Goal: Information Seeking & Learning: Check status

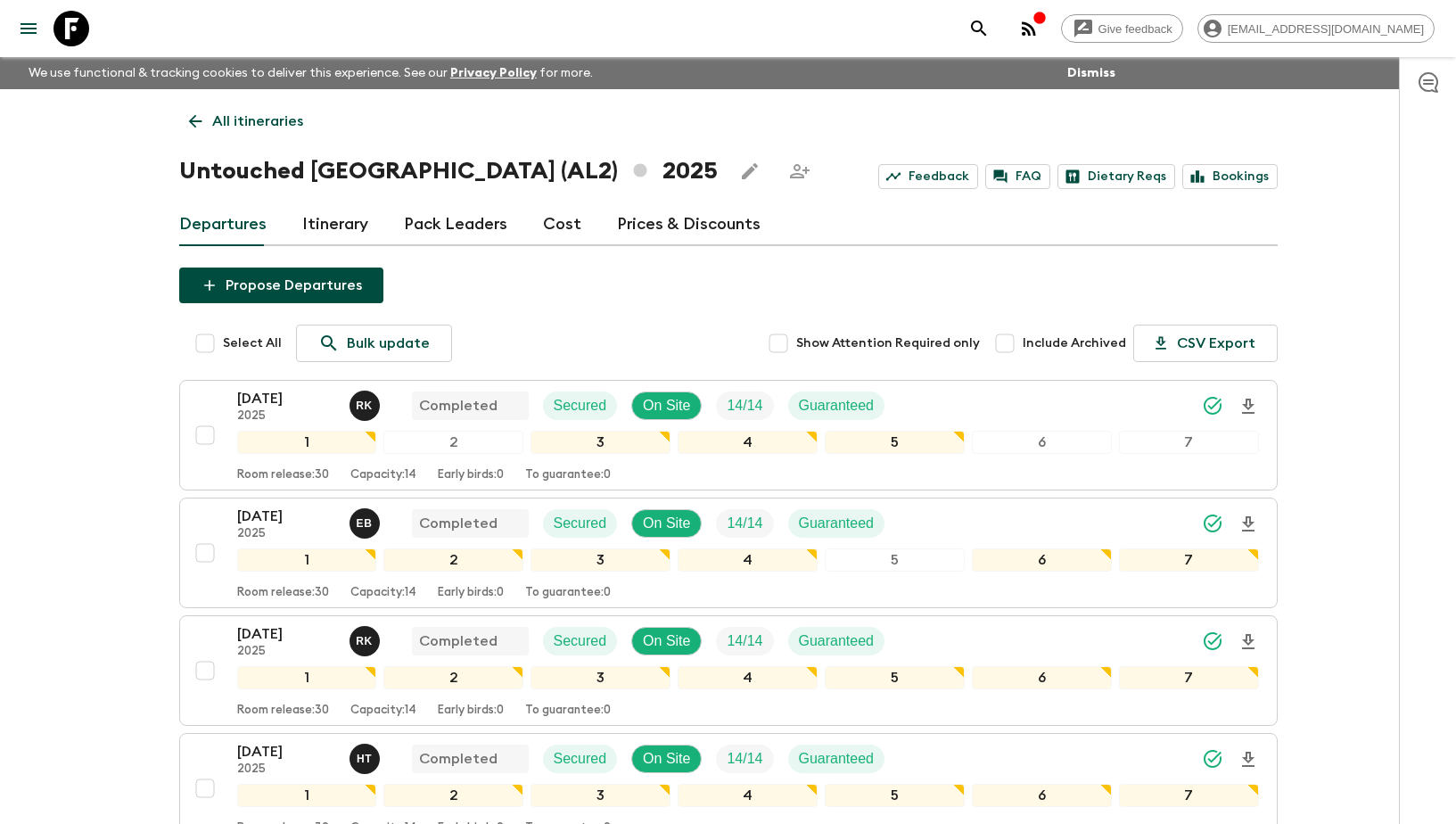
scroll to position [754, 0]
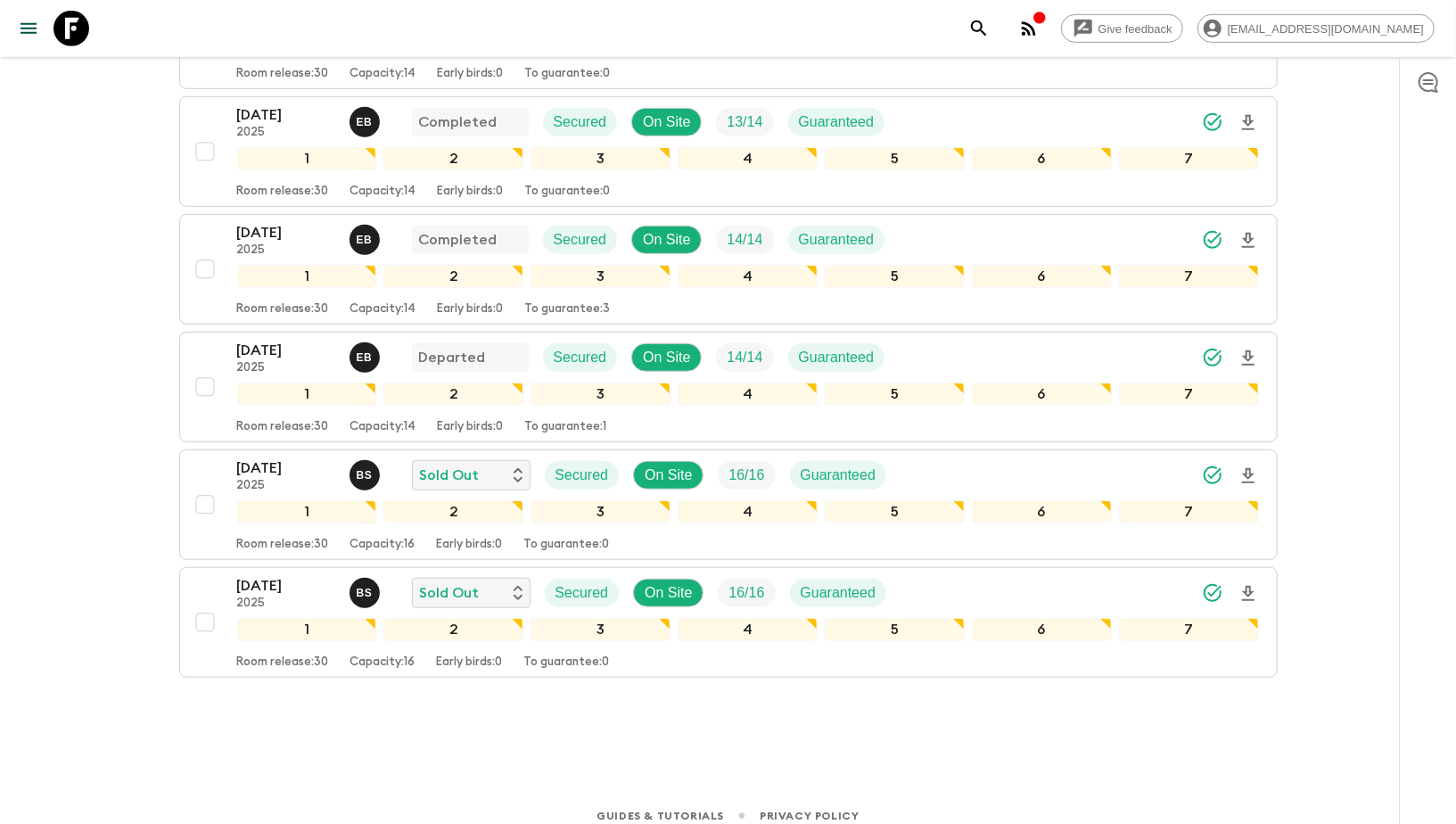
click at [990, 31] on icon "search adventures" at bounding box center [979, 29] width 21 height 21
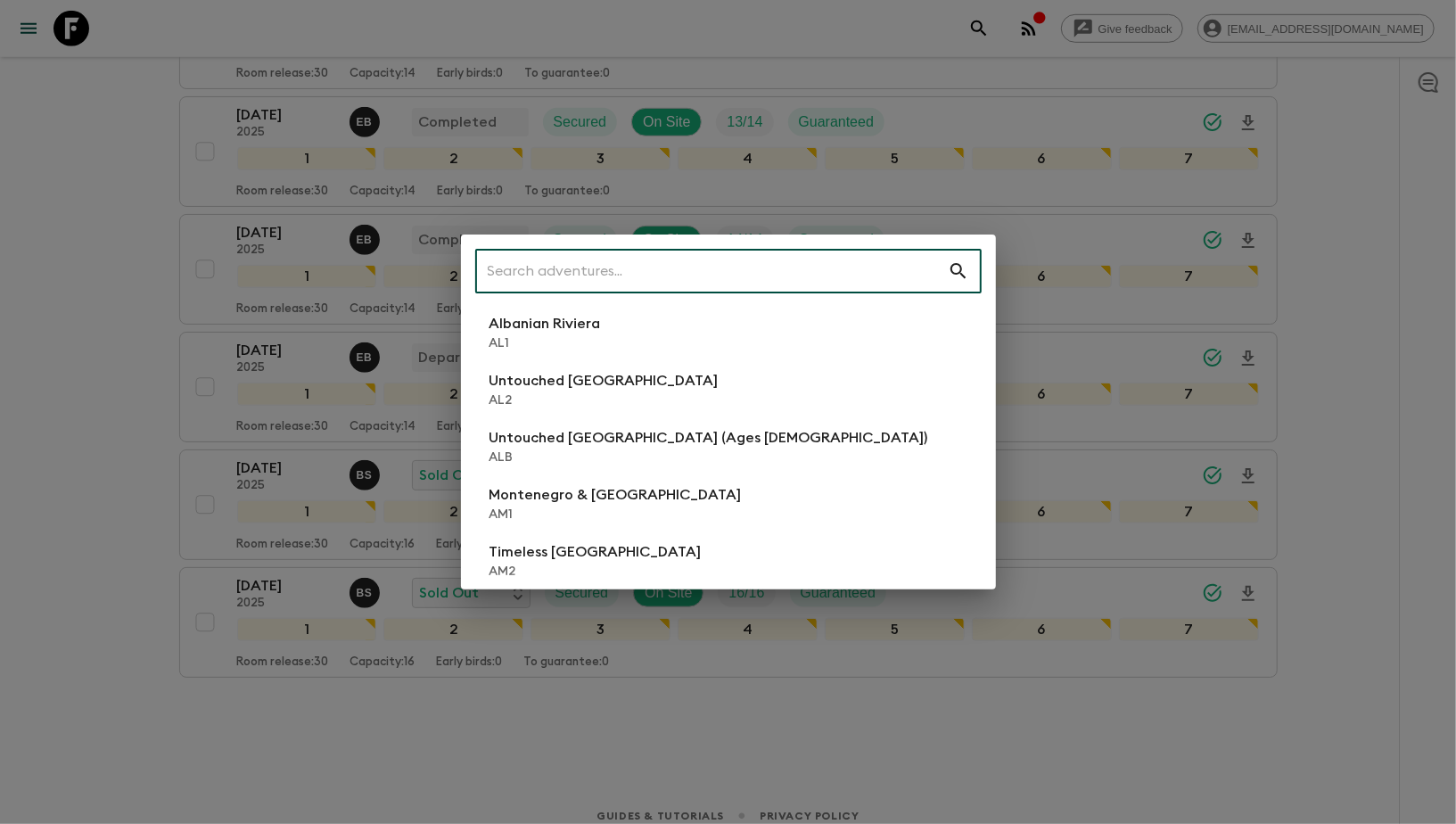
click at [700, 275] on input "text" at bounding box center [712, 271] width 473 height 50
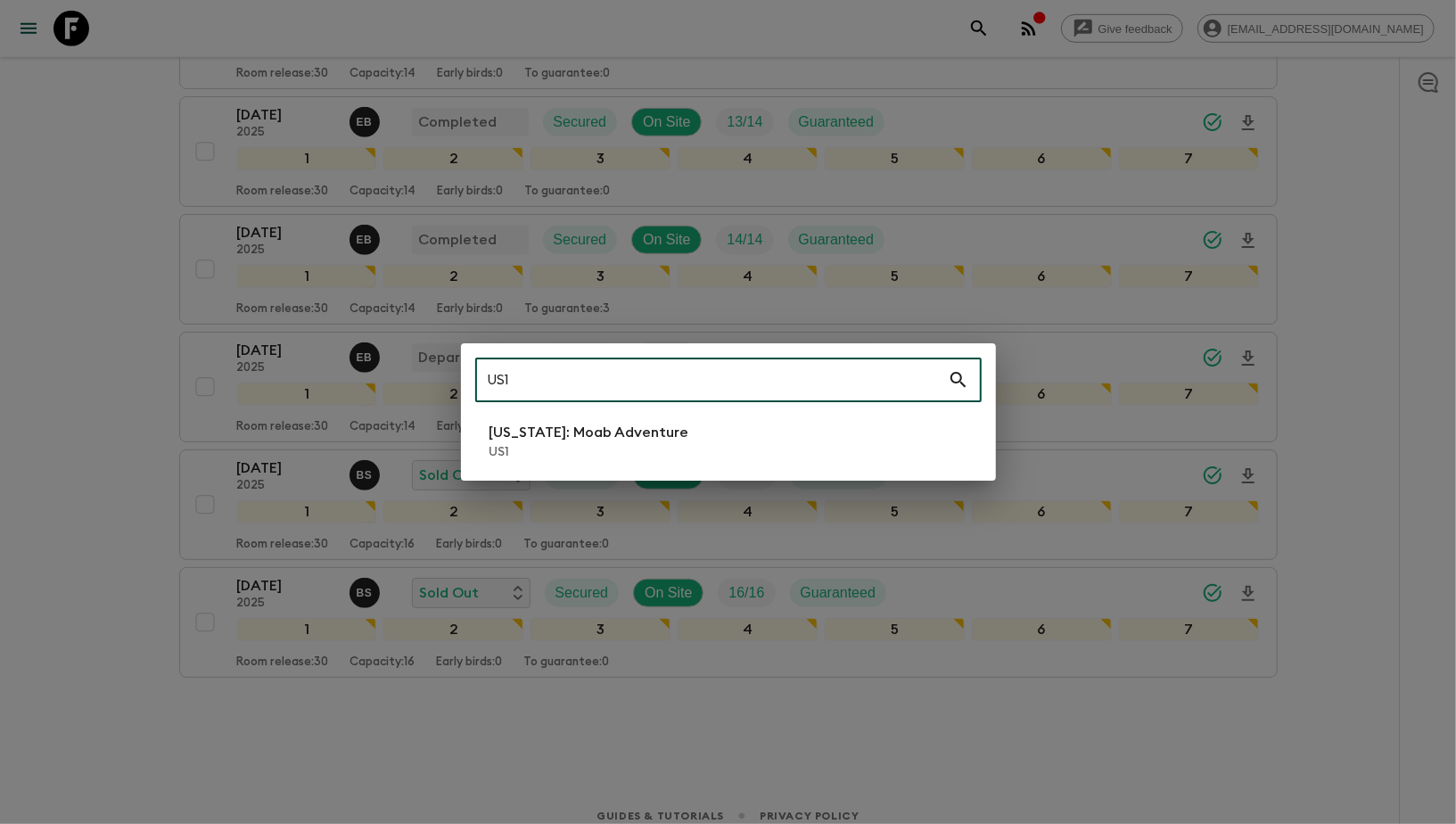
type input "US1"
click at [172, 205] on div "US1 ​ [US_STATE]: Moab Adventure US1" at bounding box center [728, 412] width 1456 height 824
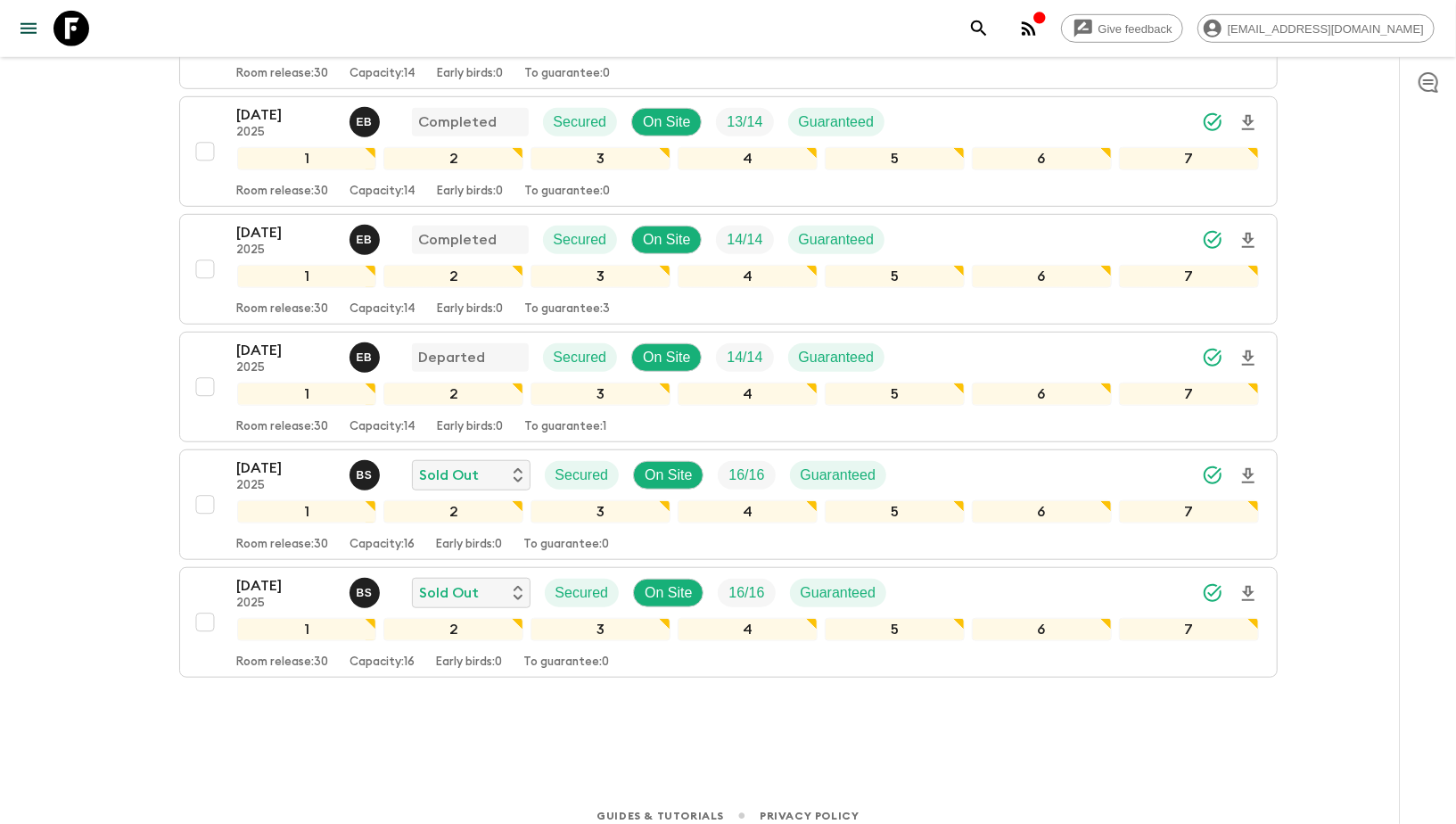
scroll to position [0, 0]
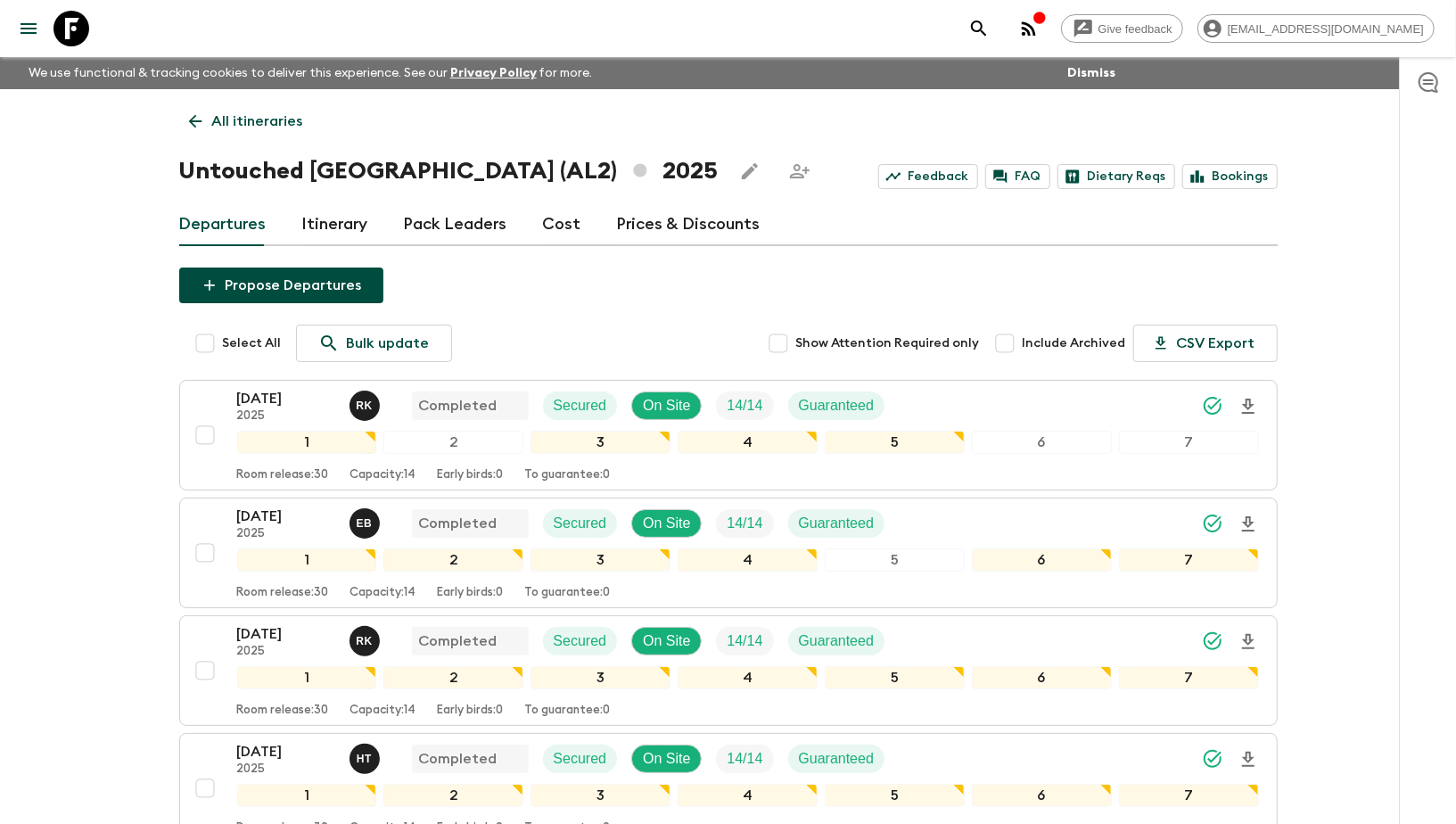
click at [990, 32] on icon "search adventures" at bounding box center [979, 29] width 21 height 21
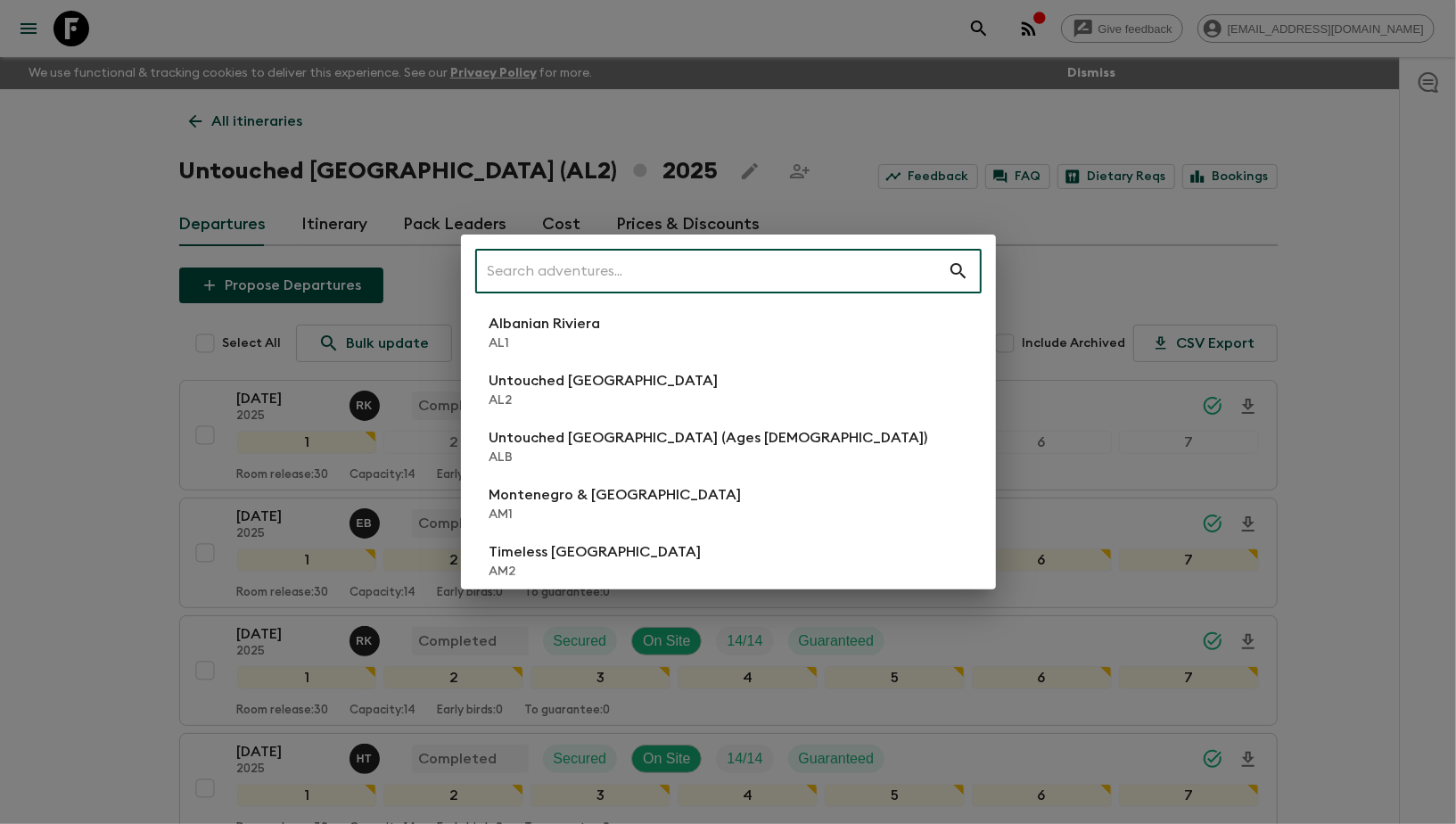
click at [614, 275] on input "text" at bounding box center [712, 271] width 473 height 50
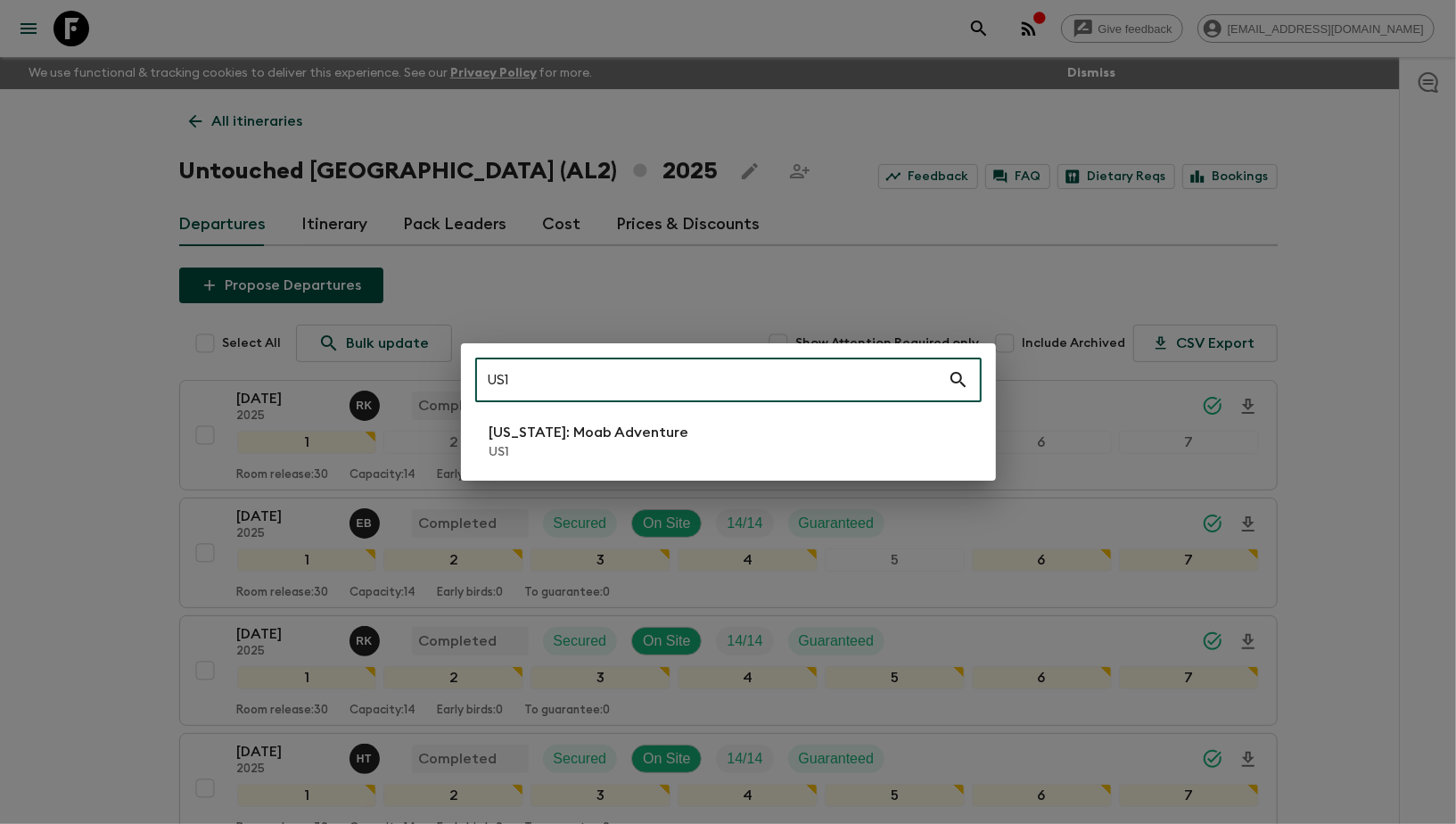
type input "US1"
click at [580, 448] on p "US1" at bounding box center [588, 451] width 199 height 18
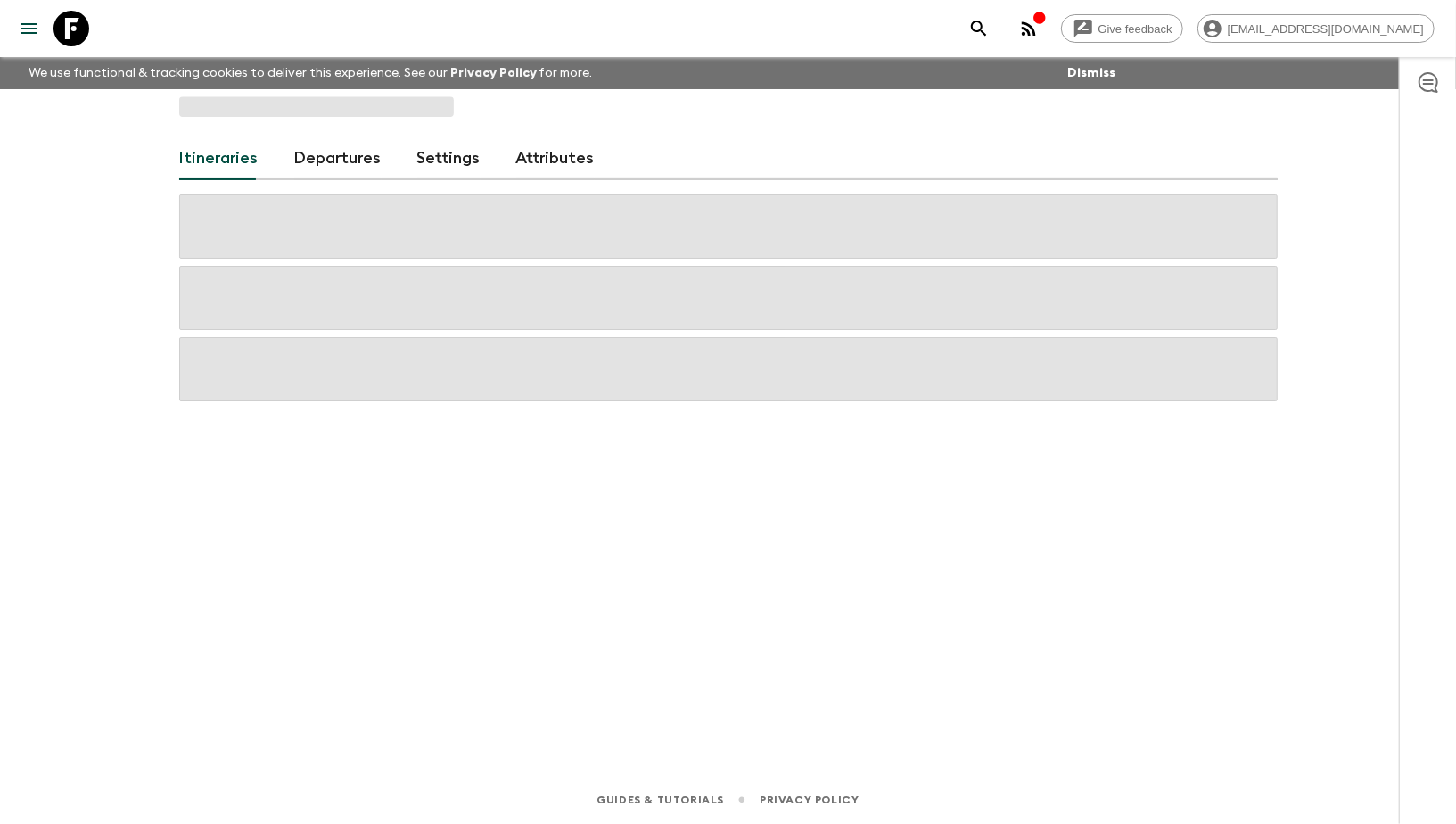
scroll to position [4, 0]
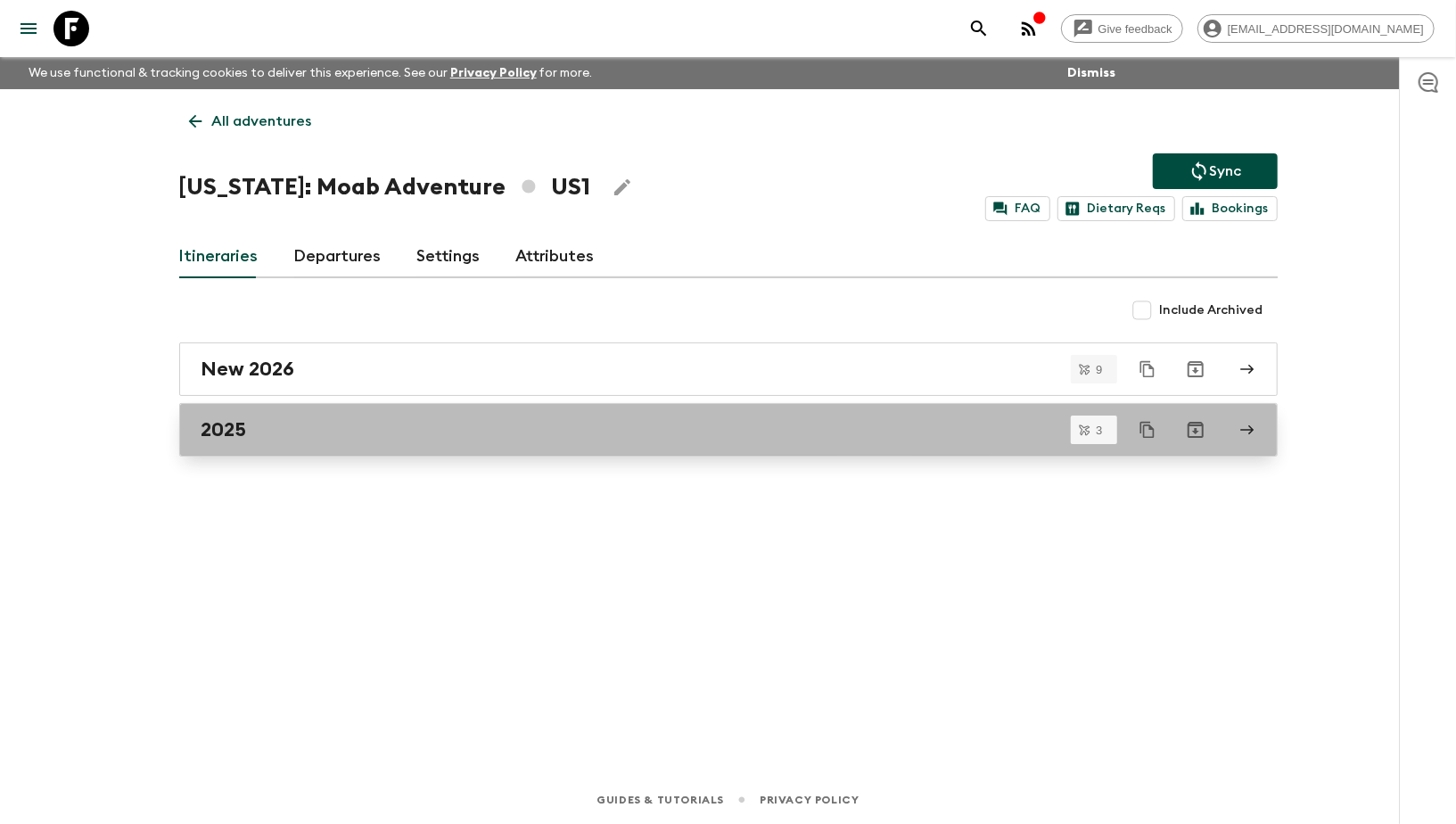
click at [507, 427] on div "2025" at bounding box center [711, 429] width 1020 height 23
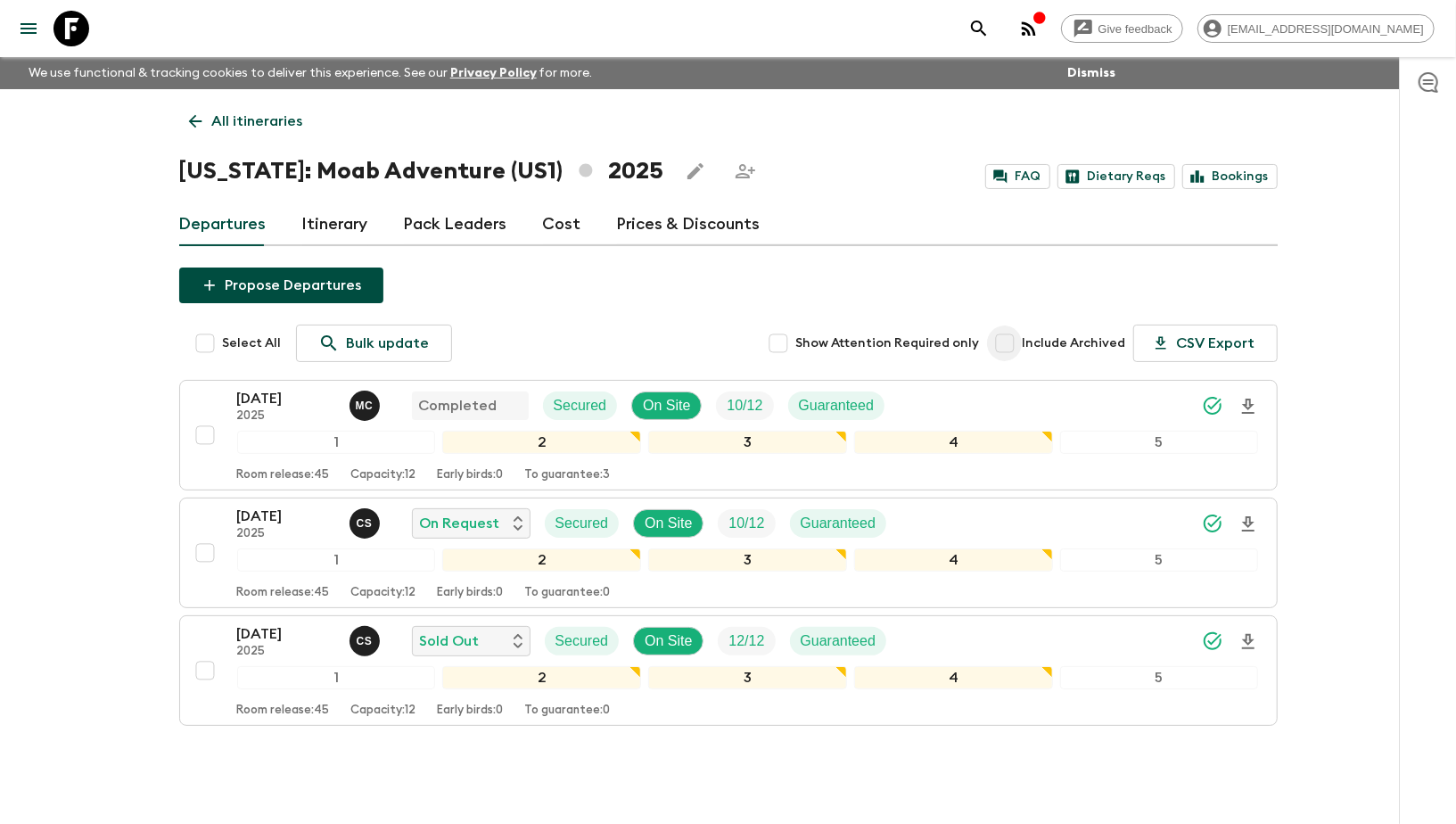
click at [1009, 341] on input "Include Archived" at bounding box center [1004, 343] width 36 height 36
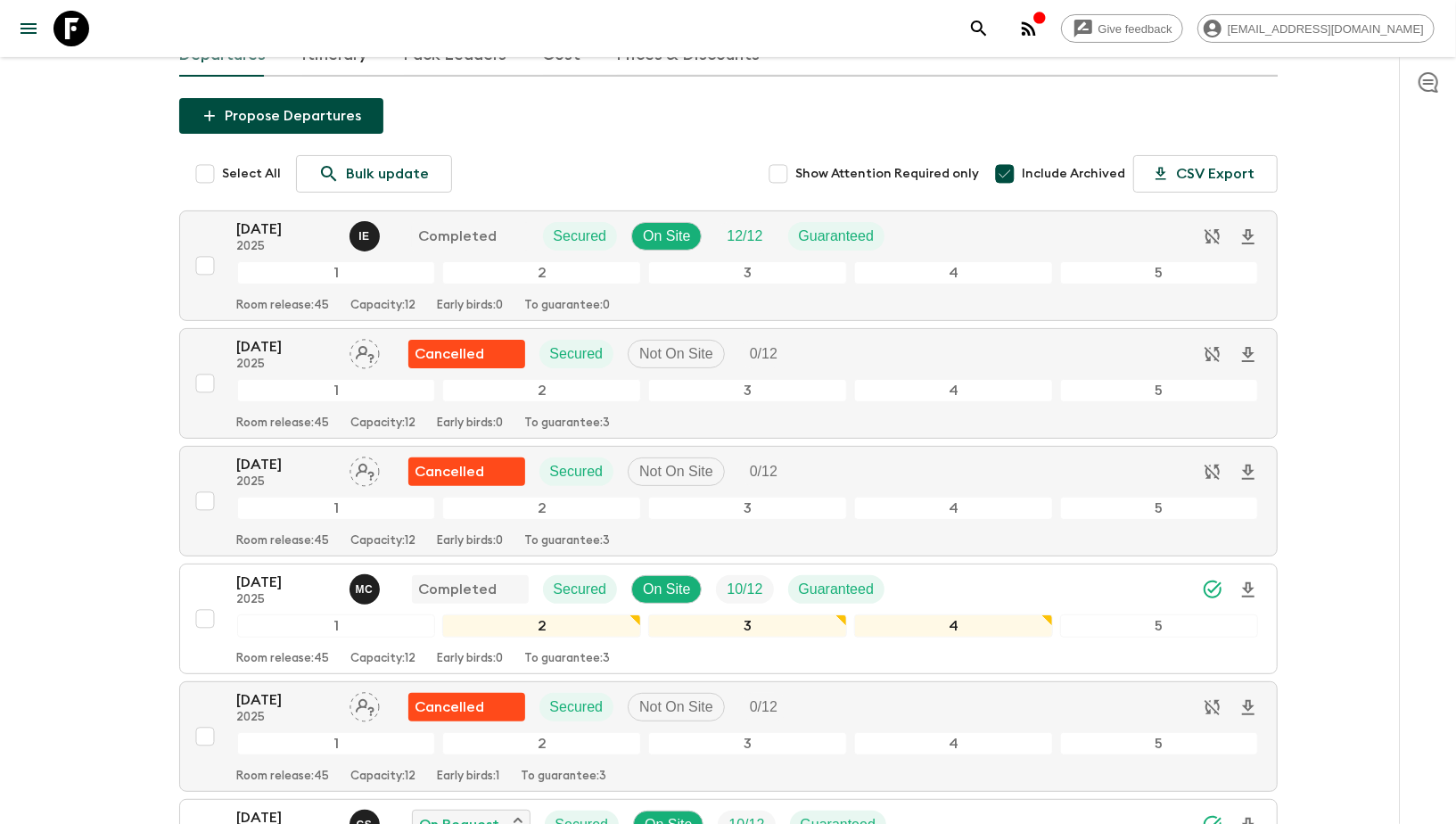
scroll to position [225, 0]
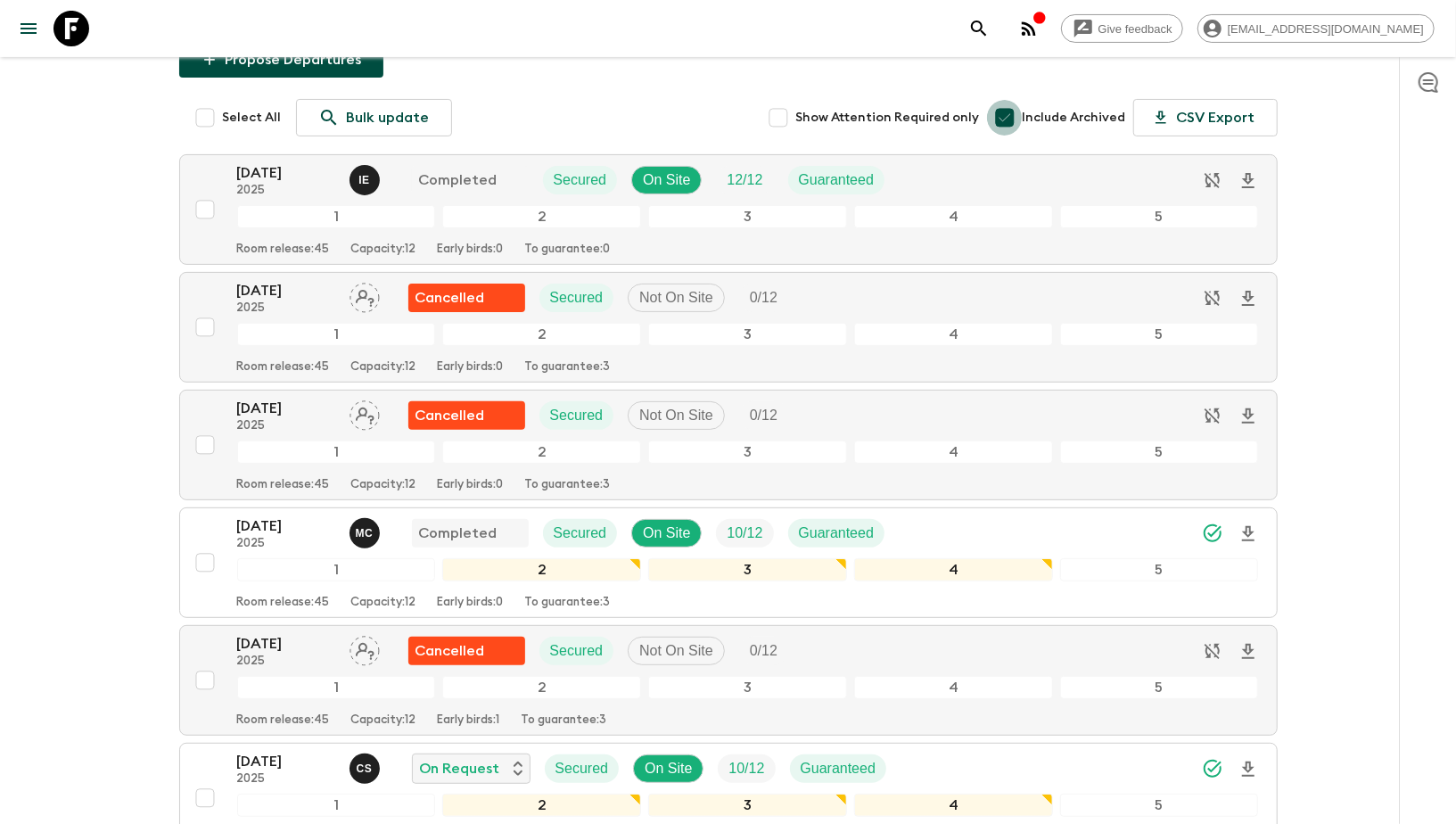
click at [1014, 116] on input "Include Archived" at bounding box center [1004, 117] width 36 height 36
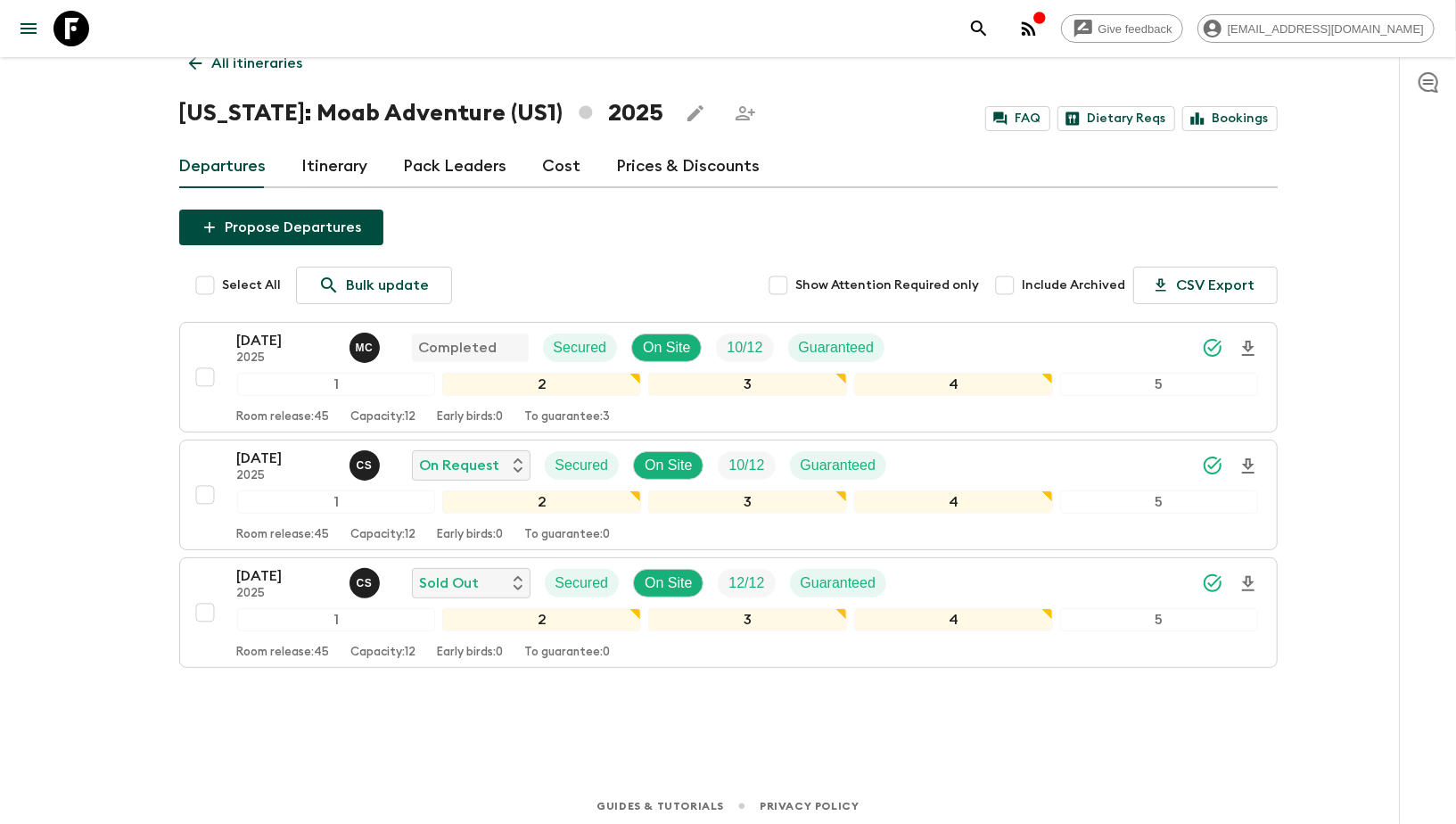
click at [1020, 282] on input "Include Archived" at bounding box center [1004, 285] width 36 height 36
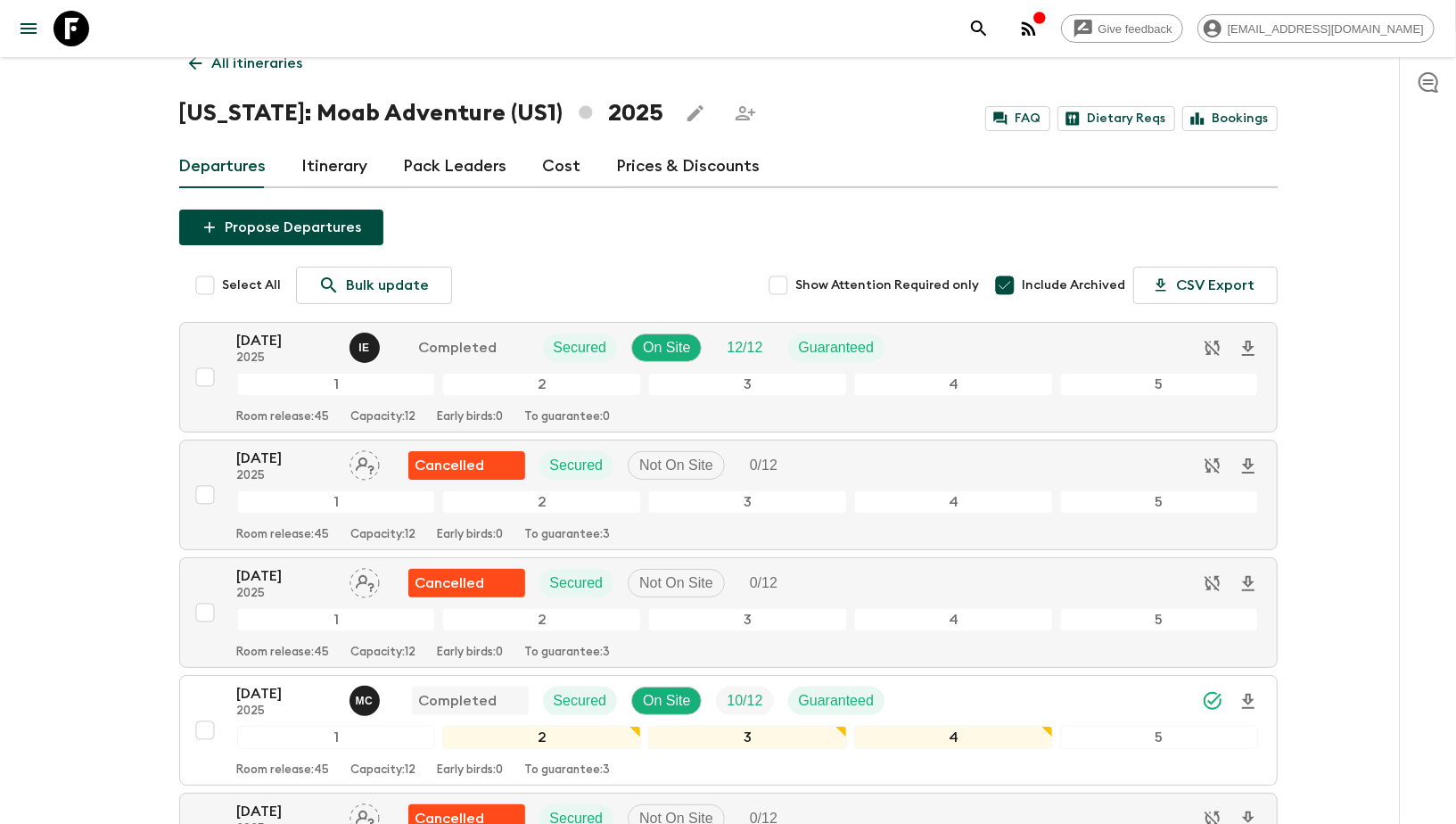
scroll to position [225, 0]
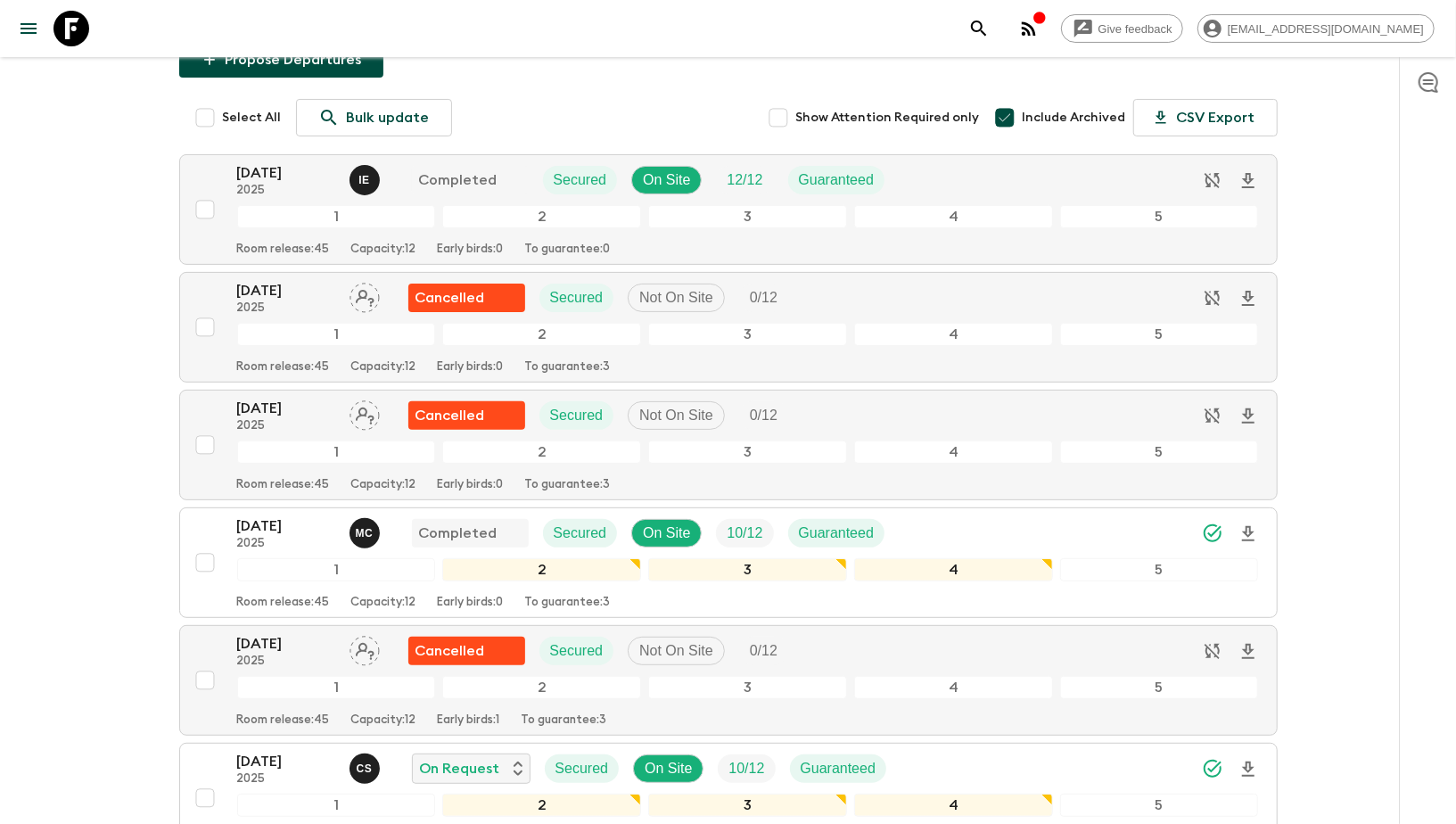
click at [1008, 115] on input "Include Archived" at bounding box center [1004, 117] width 36 height 36
checkbox input "false"
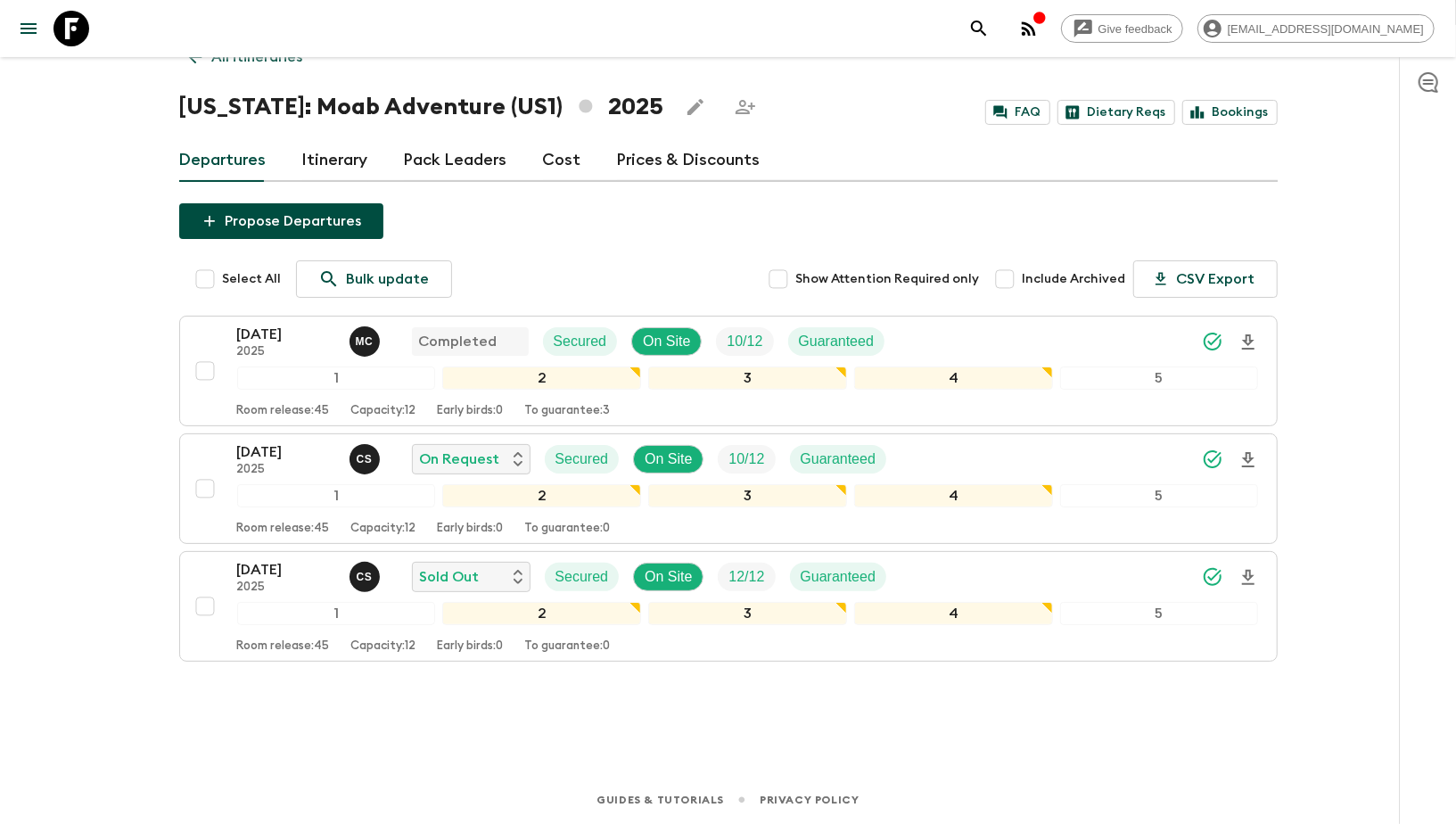
scroll to position [58, 0]
